Goal: Navigation & Orientation: Find specific page/section

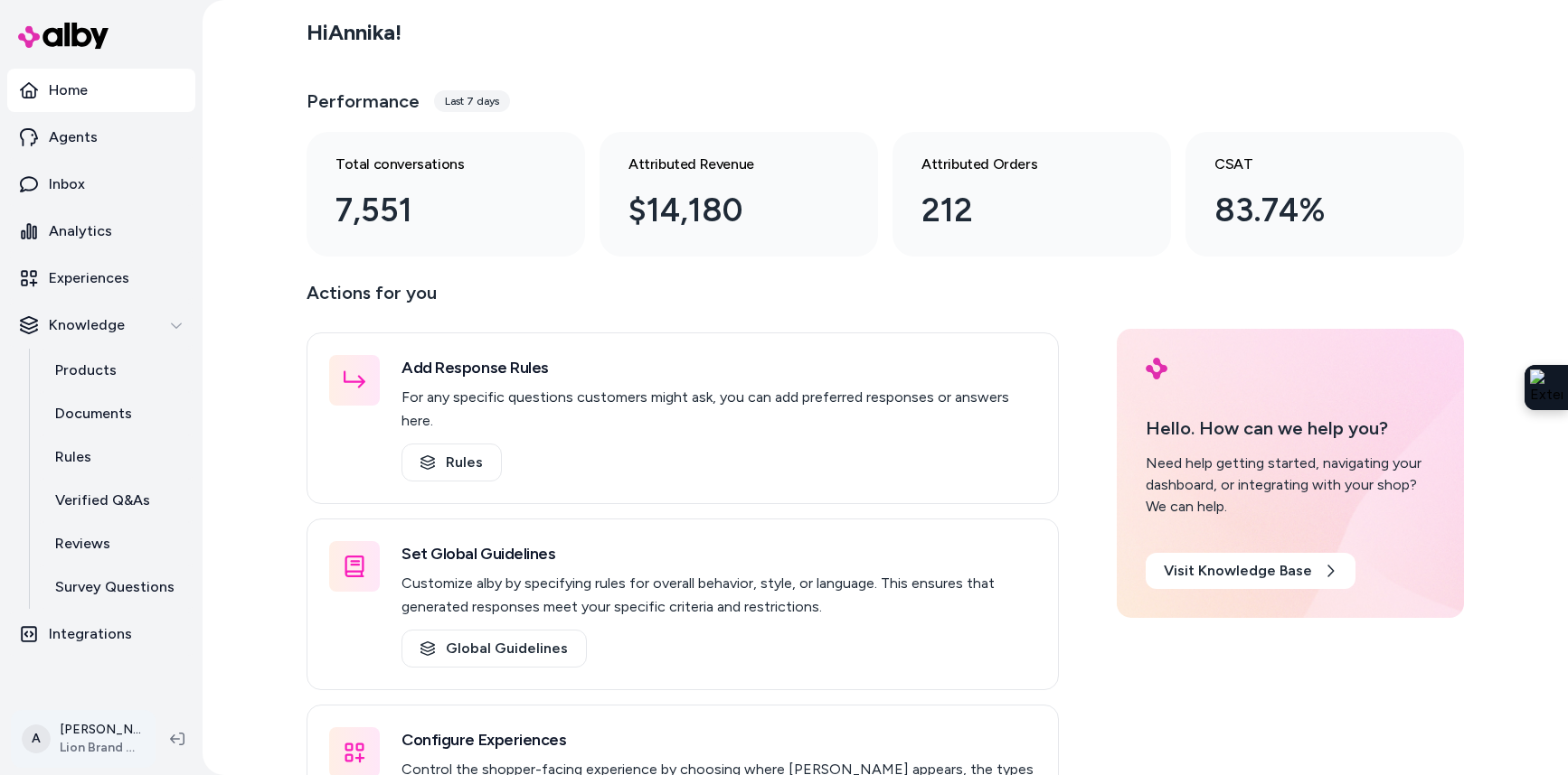
click at [117, 742] on html "Home Agents Inbox Analytics Experiences Knowledge Products Documents Rules Veri…" at bounding box center [784, 388] width 1568 height 775
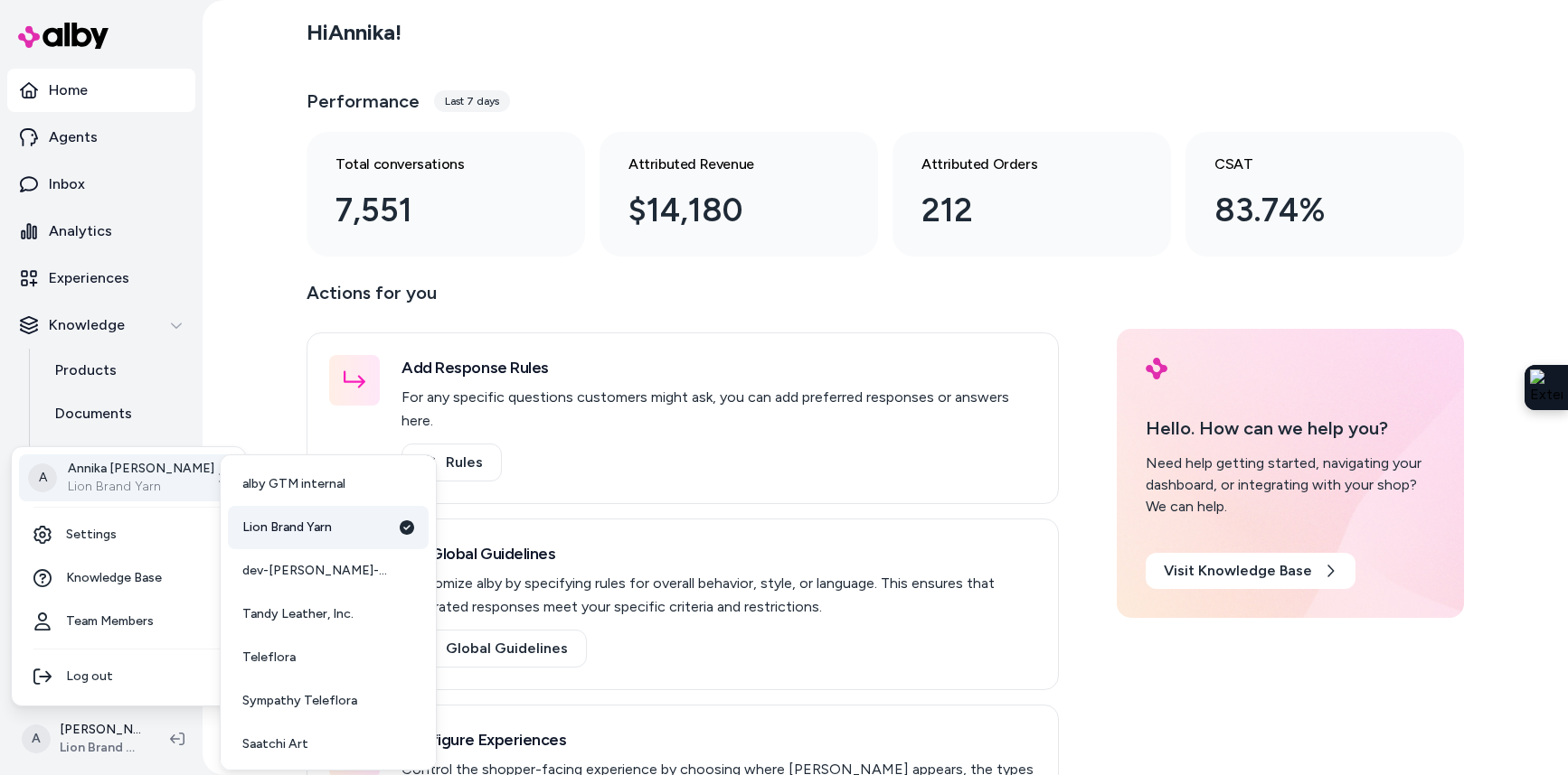
click at [302, 534] on span "Lion Brand Yarn" at bounding box center [287, 528] width 90 height 18
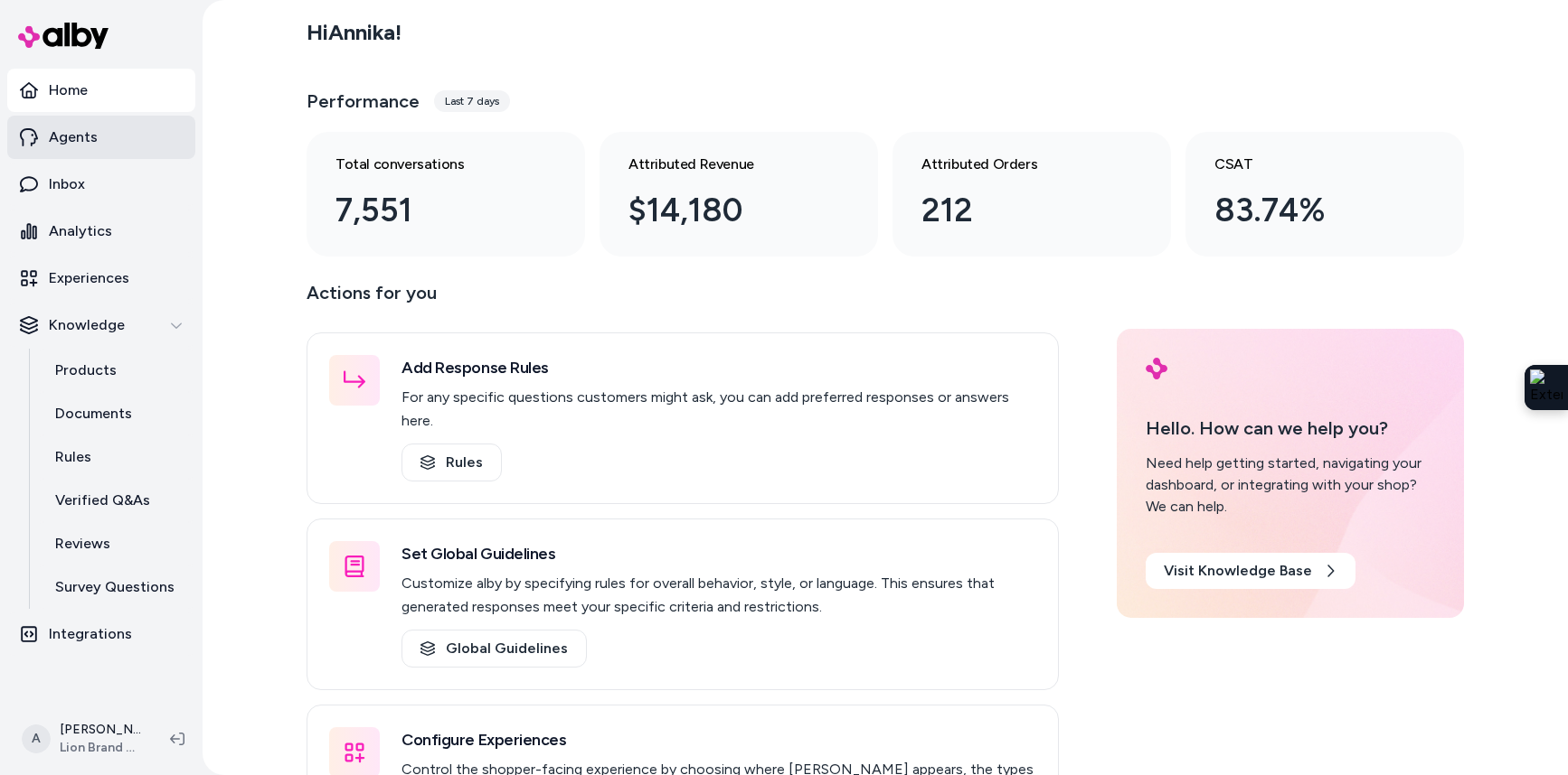
click at [79, 142] on p "Agents" at bounding box center [73, 137] width 49 height 21
click at [92, 281] on p "Experiences" at bounding box center [89, 277] width 80 height 21
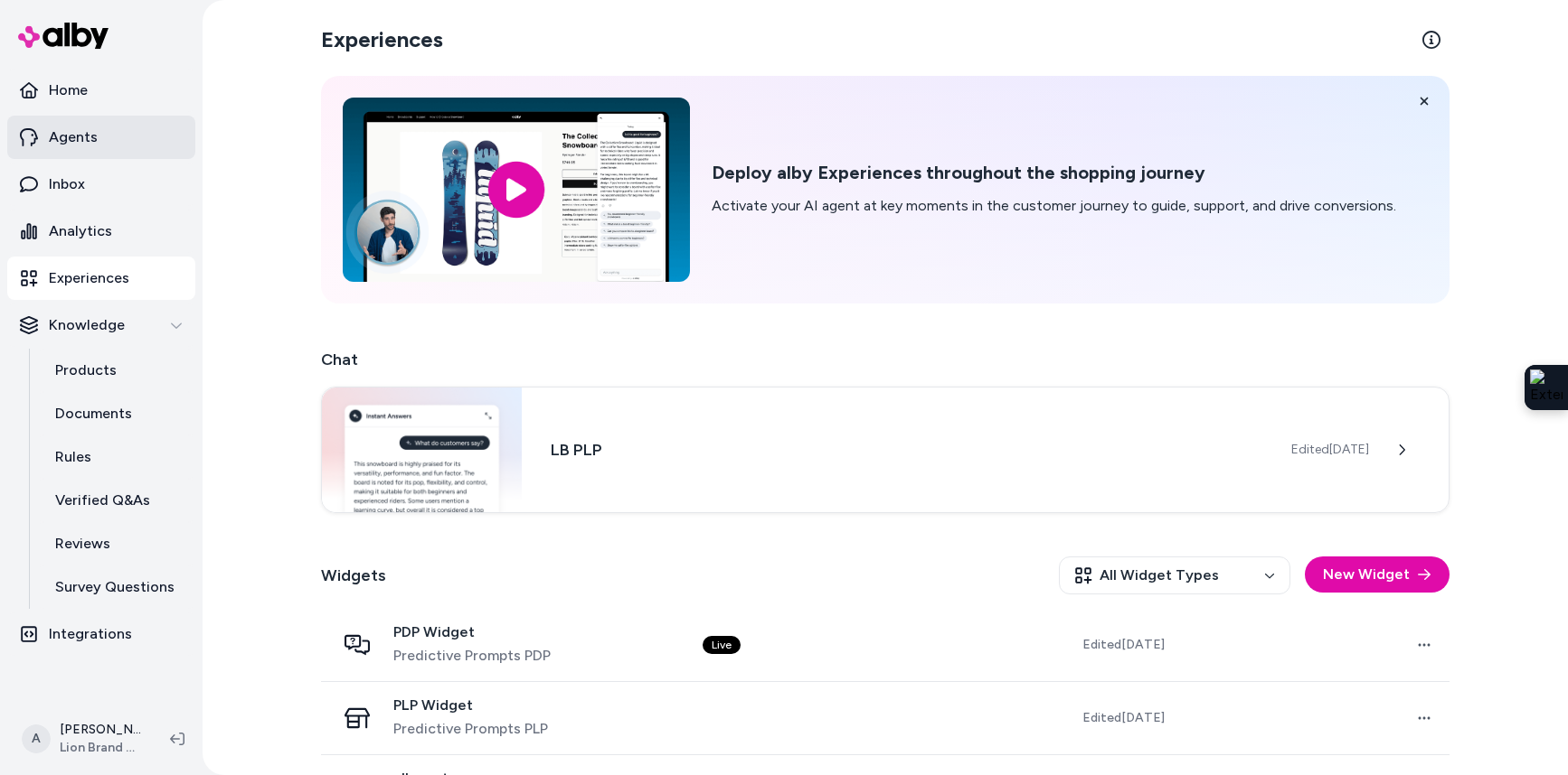
click at [71, 141] on p "Agents" at bounding box center [73, 137] width 49 height 21
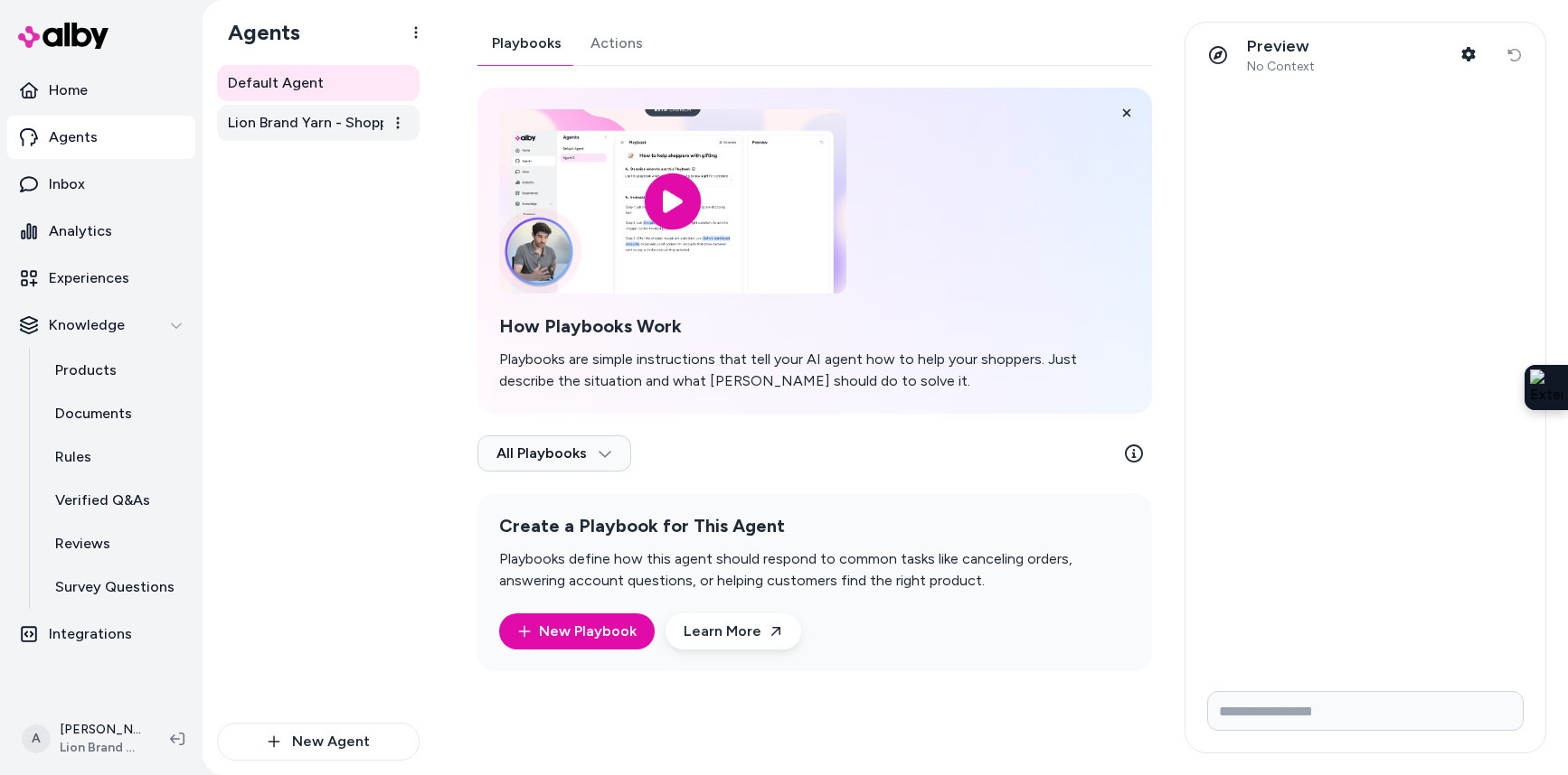
click at [307, 127] on span "Lion Brand Yarn - Shopper Assistant" at bounding box center [319, 122] width 184 height 21
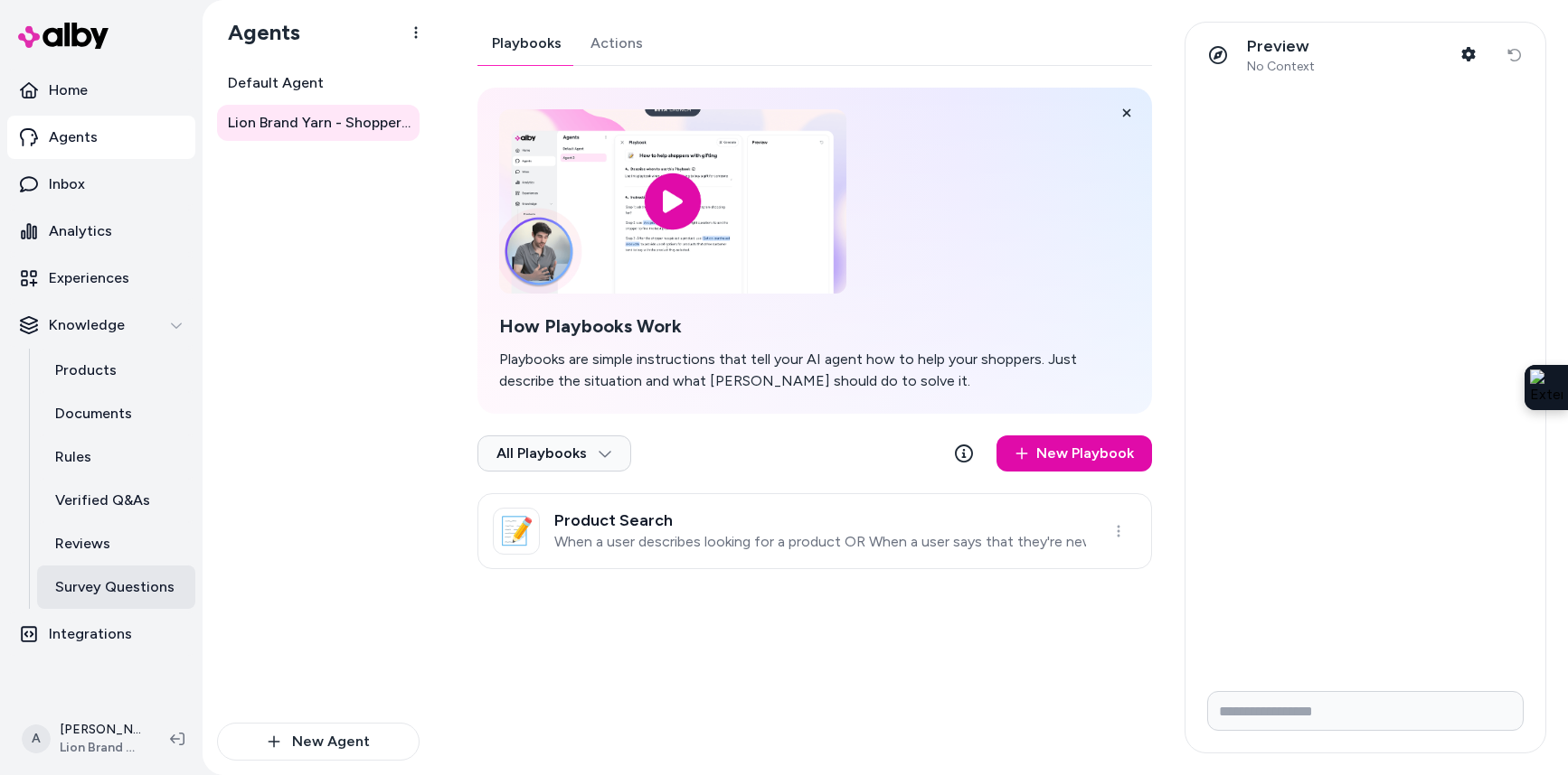
click at [115, 597] on p "Survey Questions" at bounding box center [115, 586] width 119 height 21
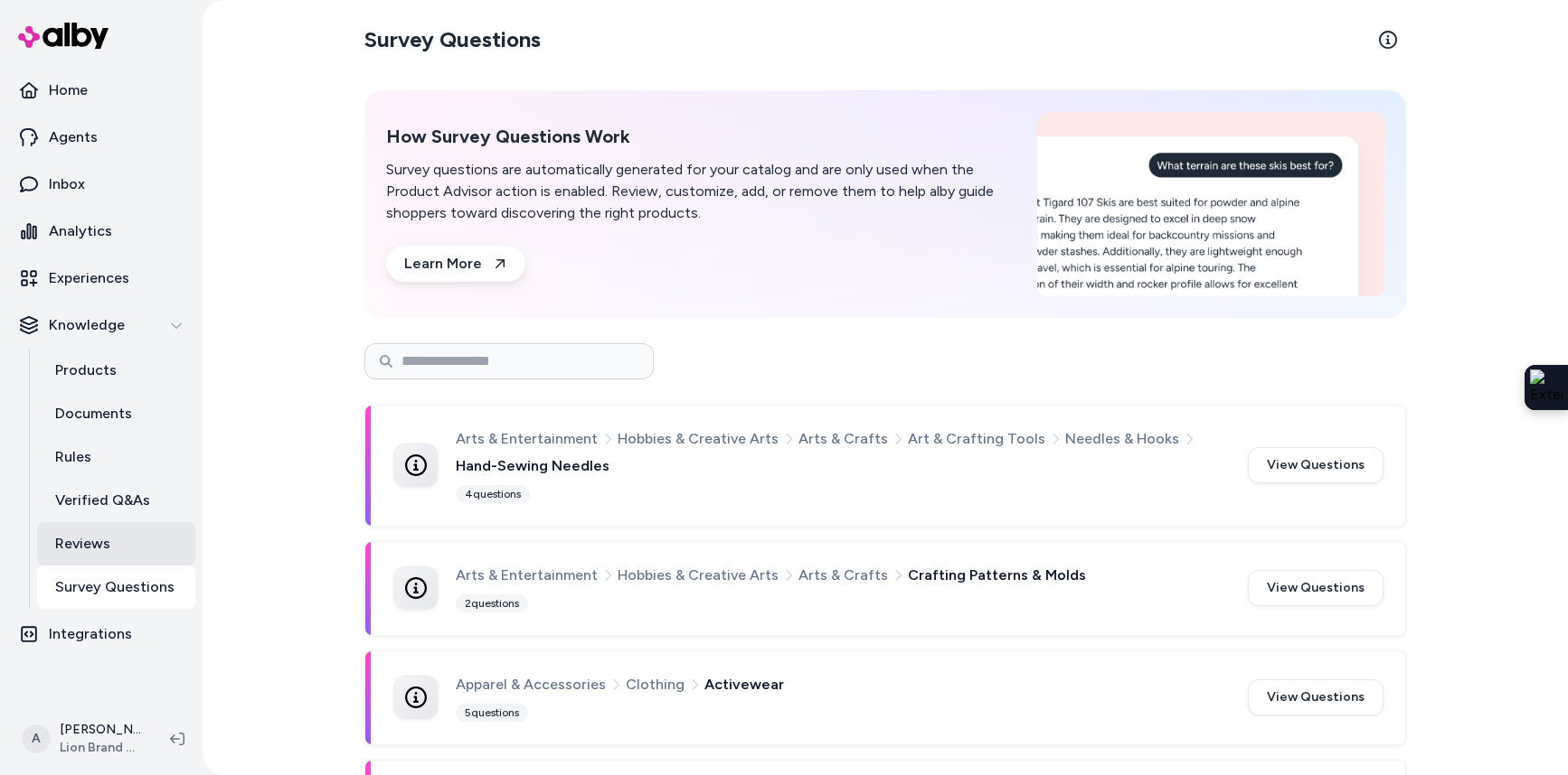
click at [108, 552] on p "Reviews" at bounding box center [83, 544] width 56 height 21
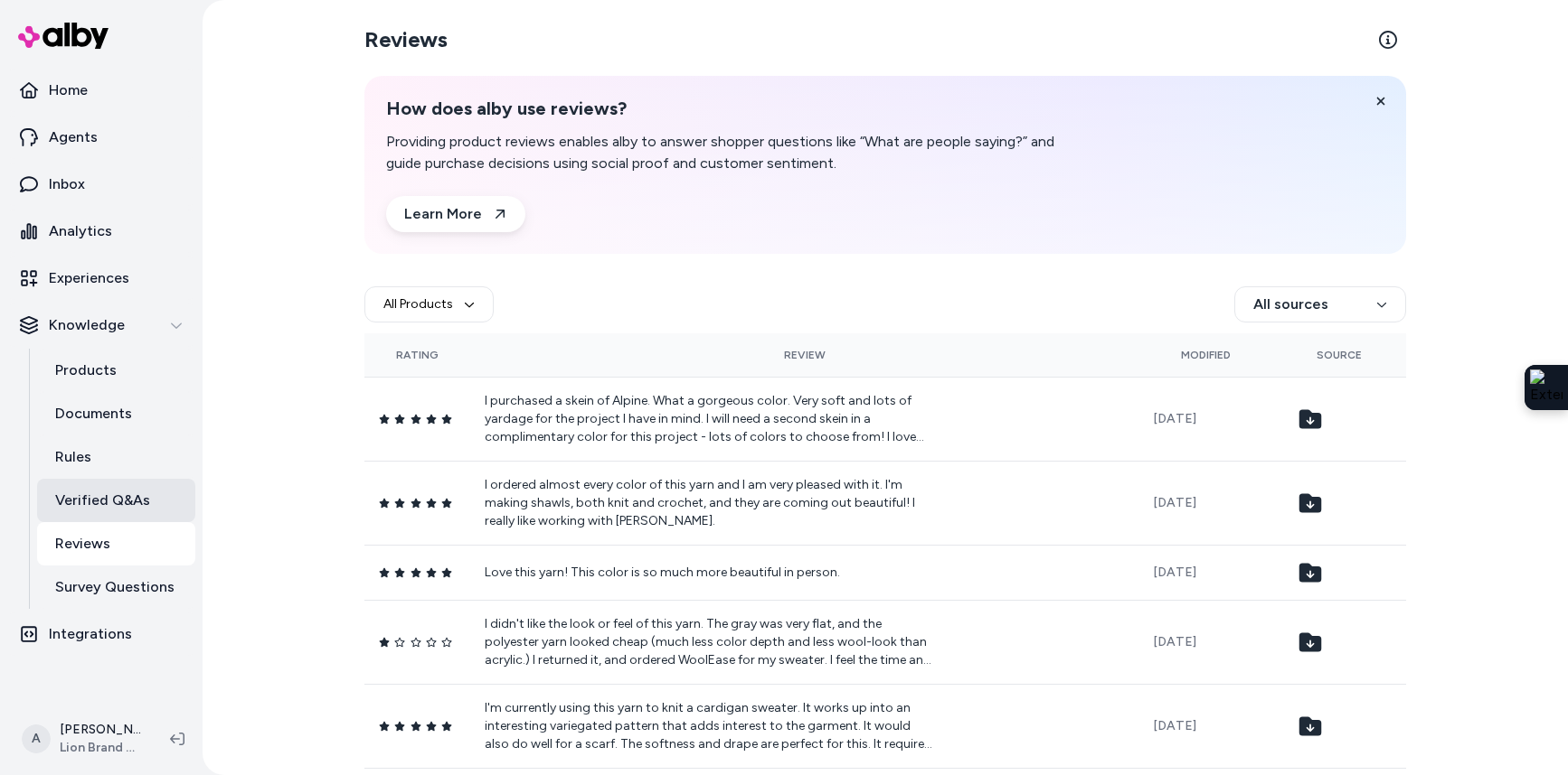
click at [108, 495] on p "Verified Q&As" at bounding box center [103, 500] width 95 height 21
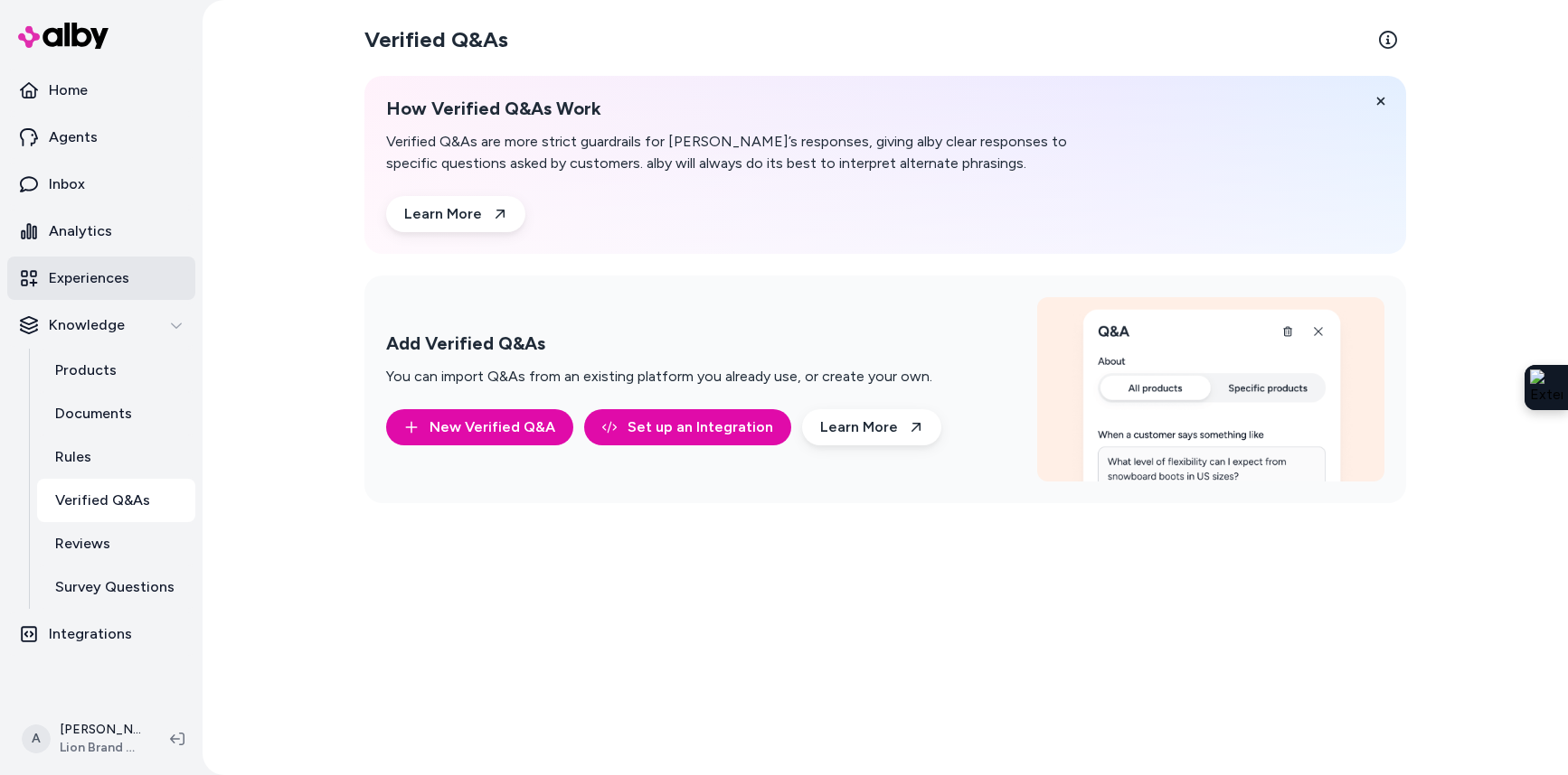
click at [72, 296] on link "Experiences" at bounding box center [101, 278] width 188 height 43
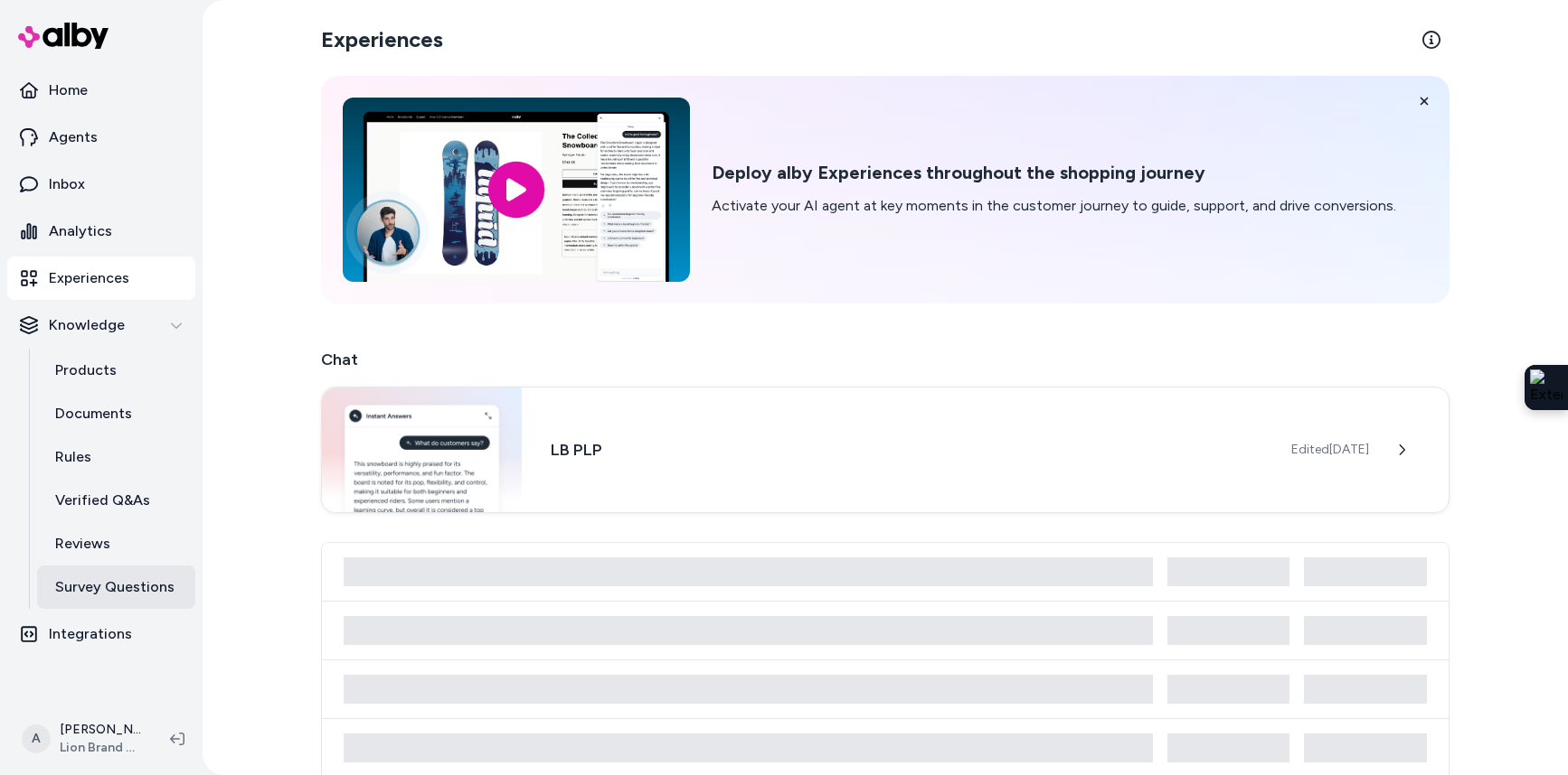
click at [127, 596] on p "Survey Questions" at bounding box center [115, 586] width 119 height 21
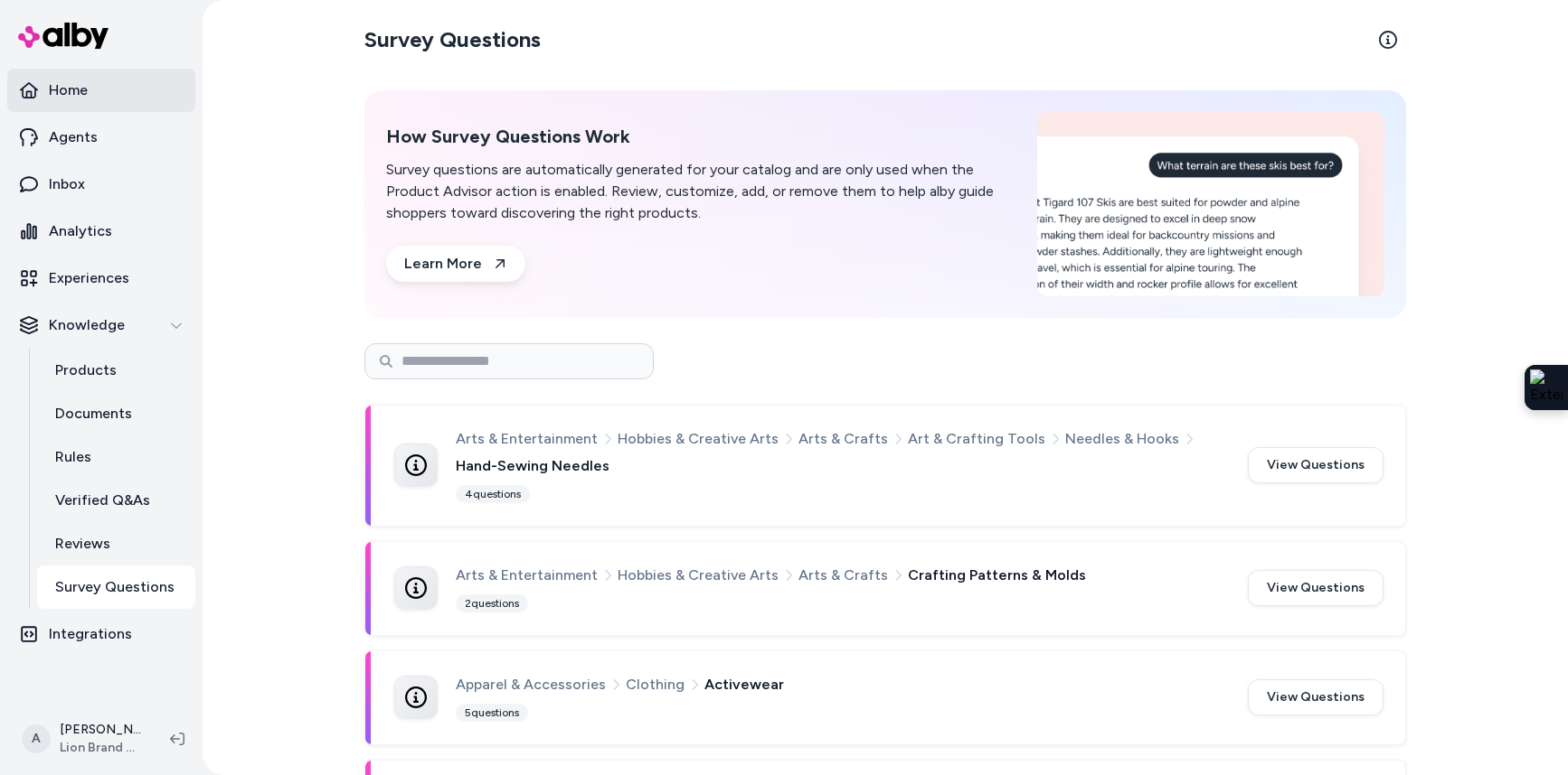
click at [61, 106] on link "Home" at bounding box center [101, 90] width 188 height 43
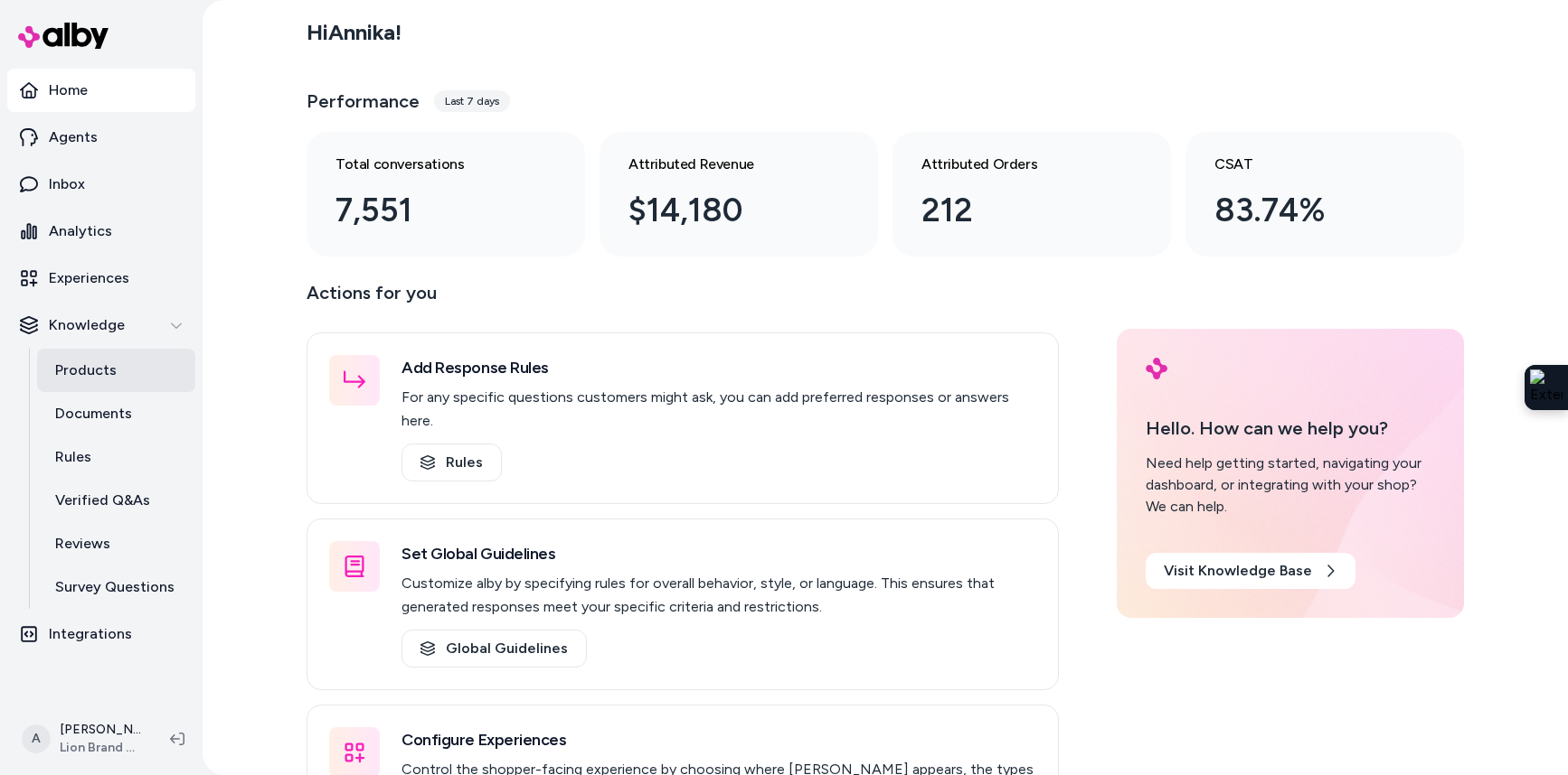
click at [101, 375] on p "Products" at bounding box center [86, 370] width 61 height 21
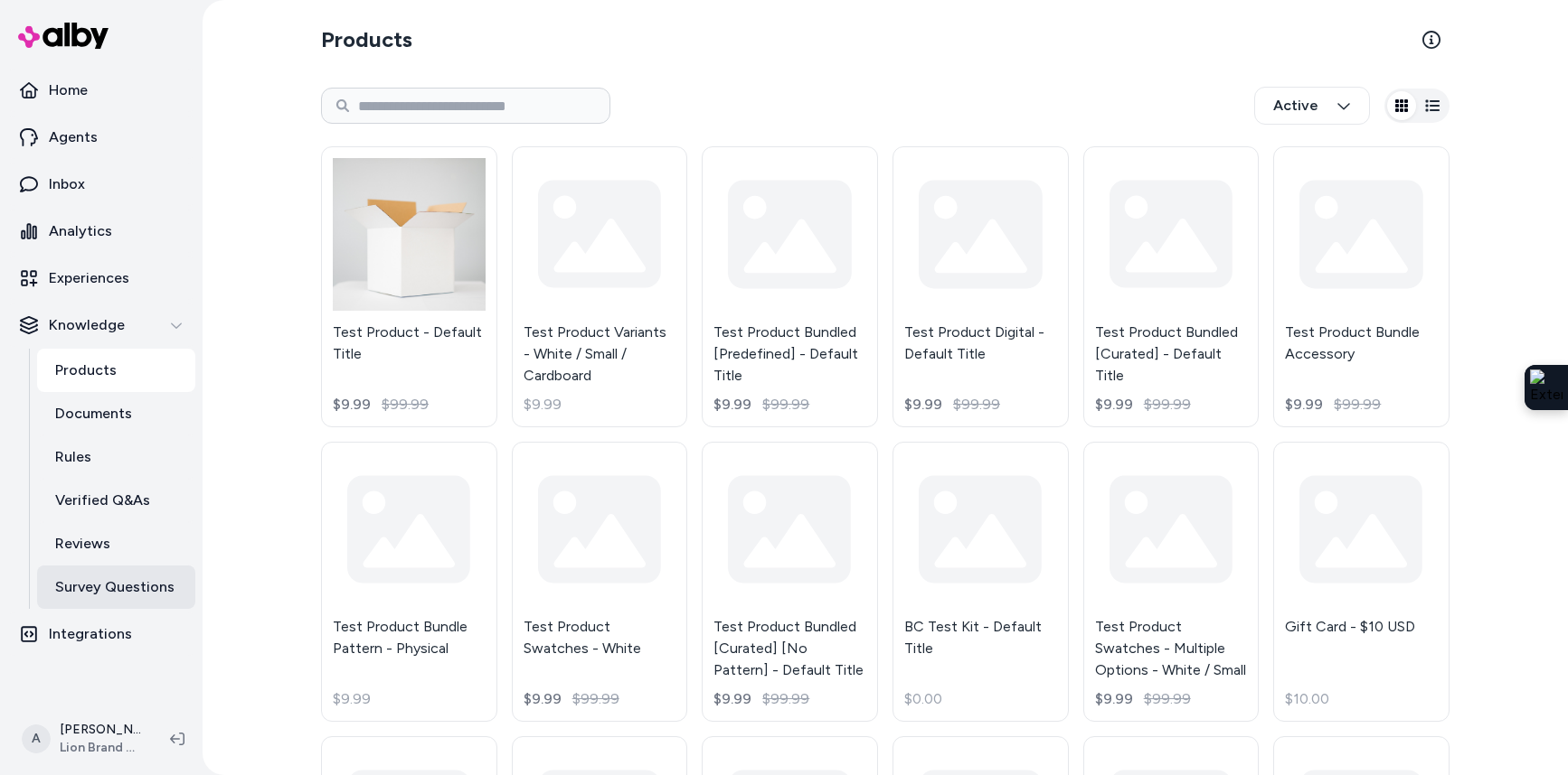
click at [139, 581] on p "Survey Questions" at bounding box center [115, 586] width 119 height 21
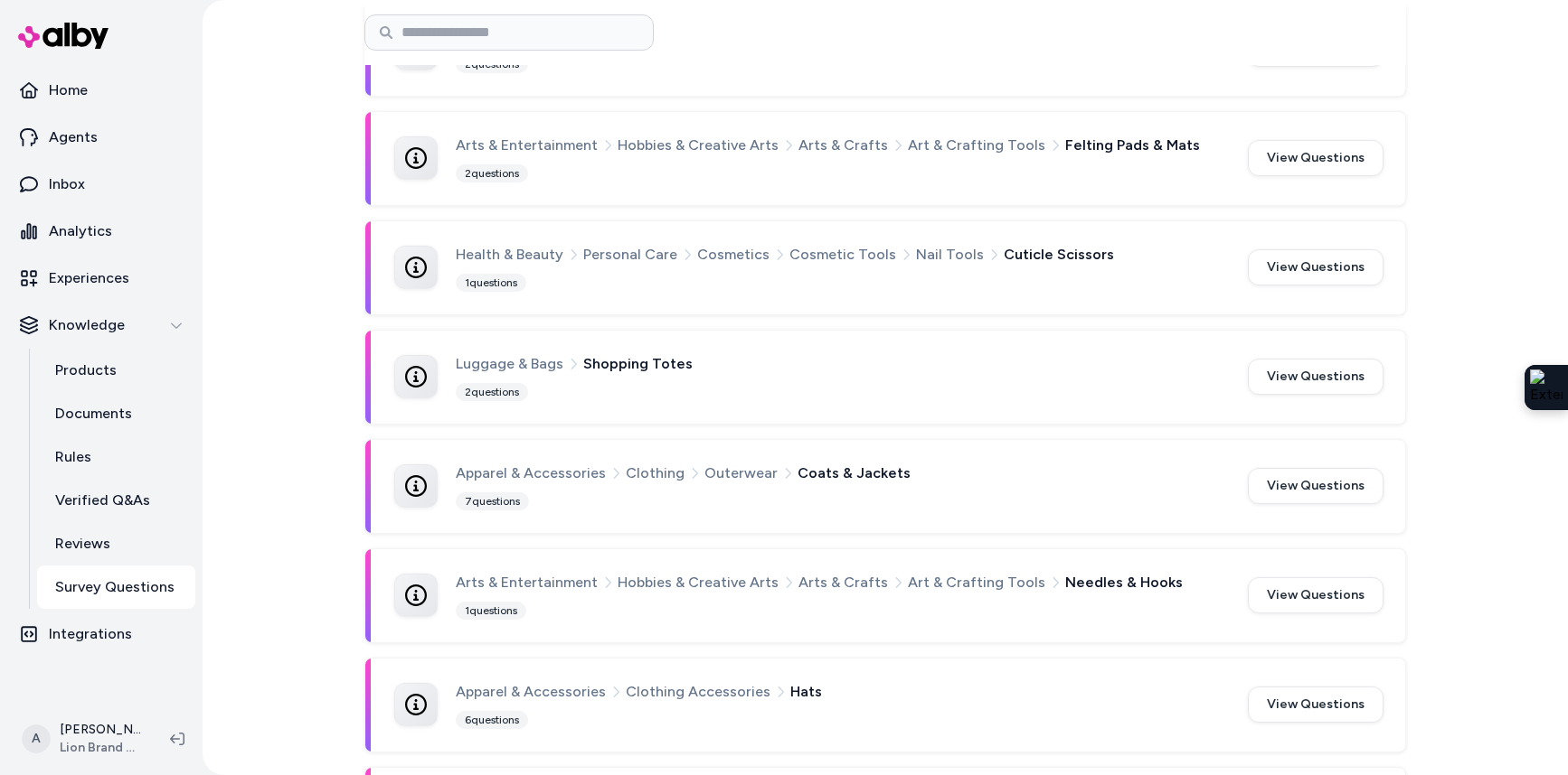
scroll to position [2171, 0]
